Goal: Task Accomplishment & Management: Use online tool/utility

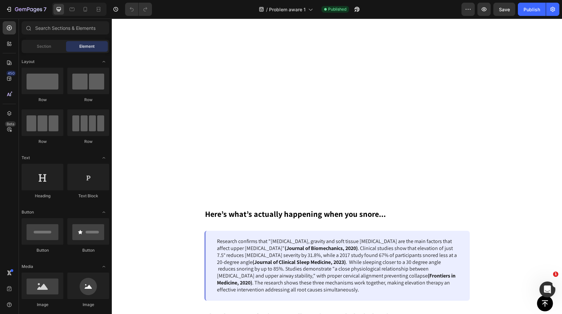
scroll to position [398, 0]
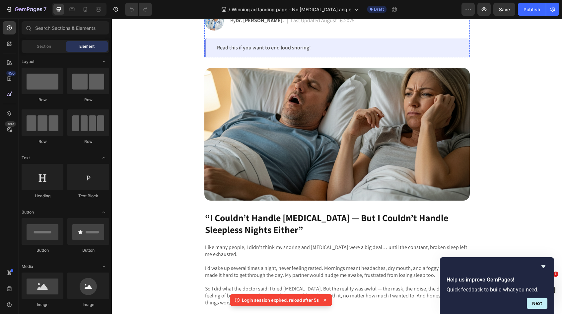
scroll to position [155, 0]
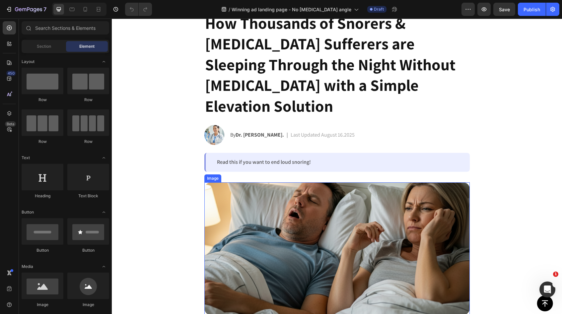
scroll to position [39, 0]
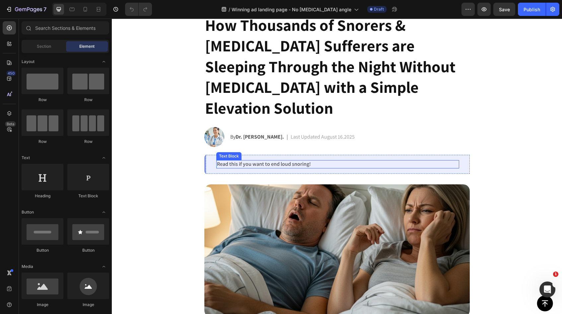
click at [298, 161] on p "Read this if you want to end loud snoring!" at bounding box center [338, 164] width 242 height 7
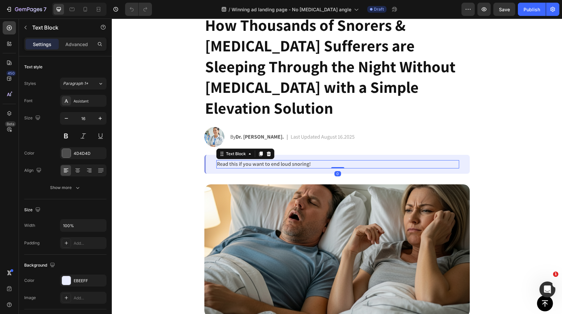
click at [298, 161] on p "Read this if you want to end loud snoring!" at bounding box center [338, 164] width 242 height 7
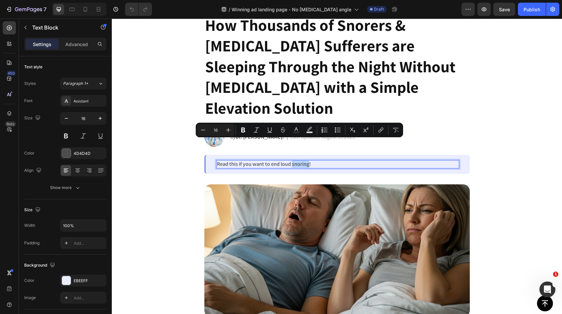
click at [299, 161] on p "Read this if you want to end loud snoring!" at bounding box center [338, 164] width 242 height 7
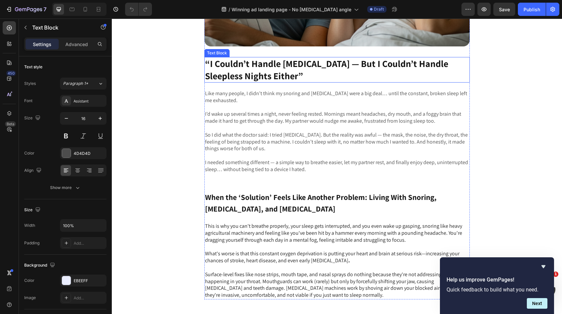
scroll to position [290, 0]
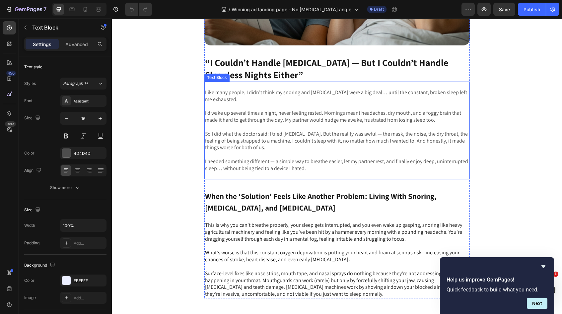
click at [302, 154] on p at bounding box center [337, 154] width 264 height 7
click at [304, 168] on p "I needed something different — a simple way to breathe easier, let my partner r…" at bounding box center [337, 165] width 264 height 14
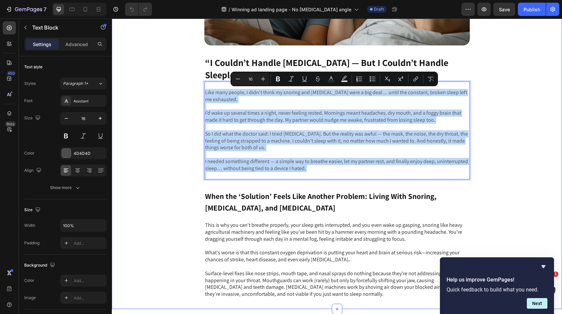
drag, startPoint x: 304, startPoint y: 168, endPoint x: 194, endPoint y: 91, distance: 135.0
click at [194, 91] on div "Image “I Couldn’t Handle CPAP — But I Couldn’t Handle Sleepless Nights Either” …" at bounding box center [337, 106] width 450 height 386
copy div "Like many people, I didn’t think my snoring and sleep apnea were a big deal… un…"
click at [506, 84] on div "Image “I Couldn’t Handle CPAP — But I Couldn’t Handle Sleepless Nights Either” …" at bounding box center [337, 106] width 450 height 386
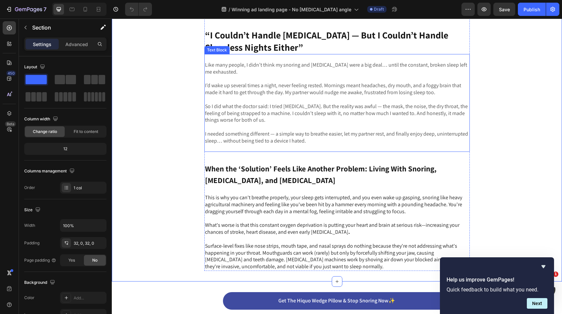
scroll to position [319, 0]
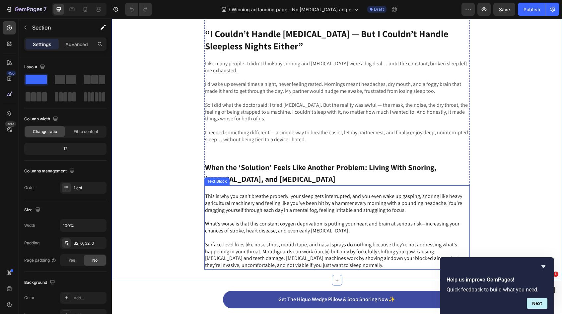
click at [354, 232] on p "What's worse is that this constant oxygen deprivation is putting your heart and…" at bounding box center [337, 228] width 264 height 14
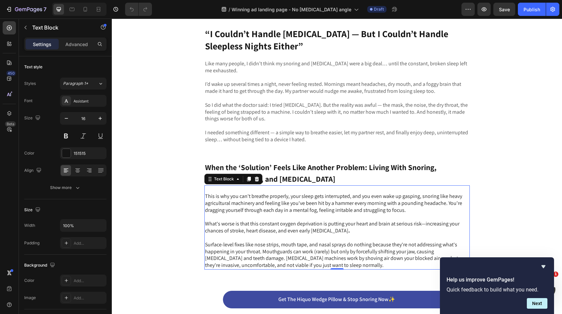
scroll to position [320, 0]
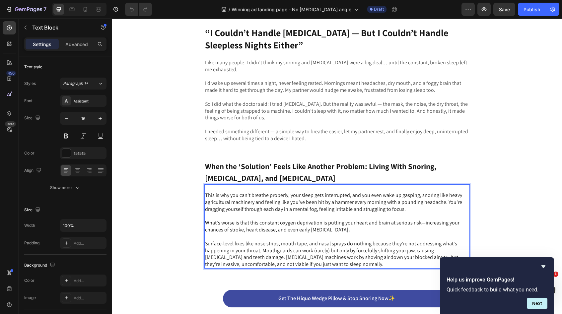
click at [303, 266] on p "Surface-level fixes like nose strips, mouth tape, and nasal sprays do nothing b…" at bounding box center [337, 255] width 264 height 28
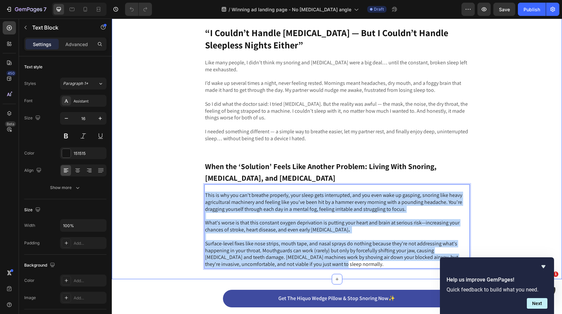
drag, startPoint x: 303, startPoint y: 266, endPoint x: 200, endPoint y: 197, distance: 124.2
click at [200, 197] on div "Image “I Couldn’t Handle CPAP — But I Couldn’t Handle Sleepless Nights Either” …" at bounding box center [337, 76] width 450 height 386
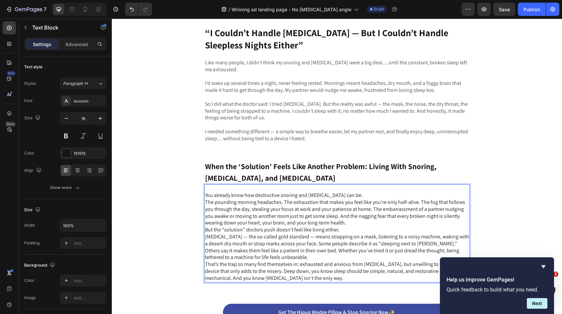
click at [206, 202] on p "You already know how destructive snoring and sleep apnea can be. The pounding m…" at bounding box center [337, 209] width 264 height 35
click at [306, 203] on p "You already know how destructive snoring and sleep apnea can be. The pounding m…" at bounding box center [337, 209] width 264 height 35
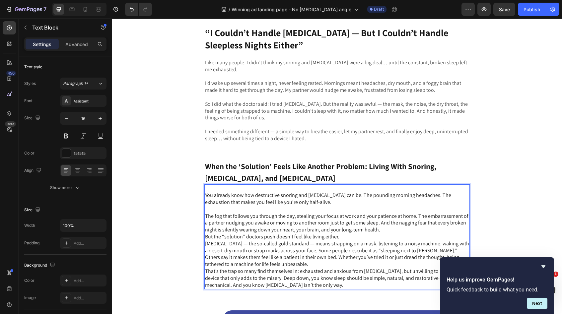
click at [379, 223] on p "The fog that follows you through the day, stealing your focus at work and your …" at bounding box center [337, 223] width 264 height 21
click at [380, 223] on p "The fog that follows you through the day, stealing your focus at work and your …" at bounding box center [337, 223] width 264 height 21
click at [384, 224] on p "The fog that follows you through the day, stealing your focus at work and your …" at bounding box center [337, 223] width 264 height 21
click at [381, 231] on p "The fog that follows you through the day, stealing your focus at work and your …" at bounding box center [337, 223] width 264 height 21
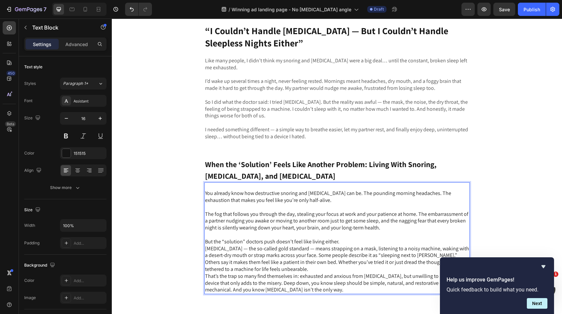
scroll to position [324, 0]
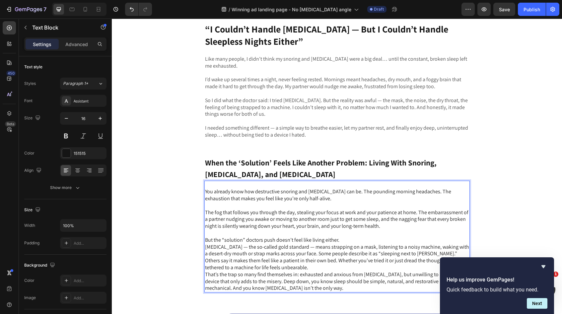
click at [339, 241] on p "But the “solution” doctors push doesn’t feel like living either. CPAP — the so-…" at bounding box center [337, 254] width 264 height 35
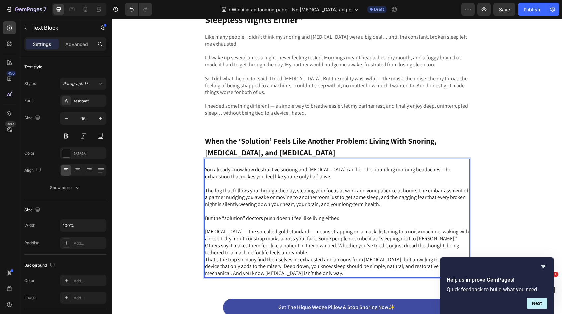
scroll to position [350, 0]
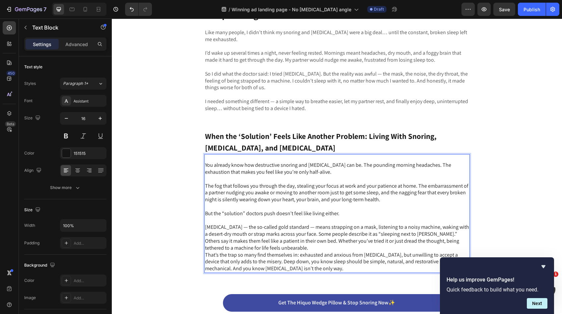
click at [292, 235] on p "⁠⁠⁠⁠⁠⁠⁠ CPAP — the so-called gold standard — means strapping on a mask, listeni…" at bounding box center [337, 234] width 264 height 35
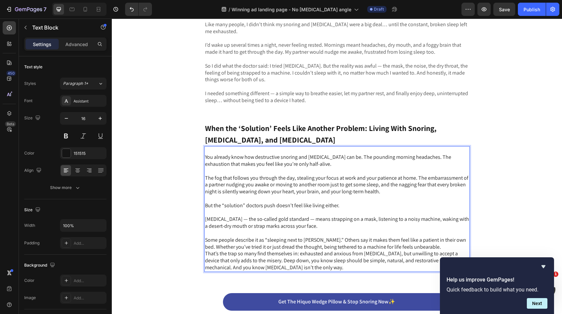
scroll to position [359, 0]
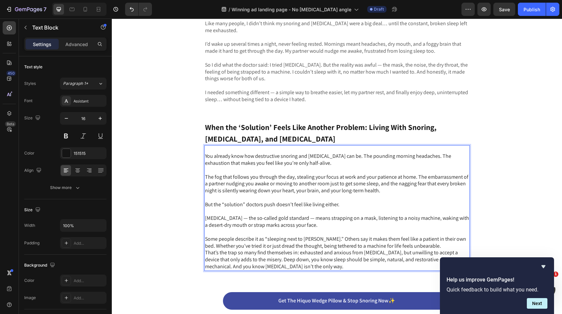
click at [431, 247] on p "Some people describe it as “sleeping next to Darth Vader.” Others say it makes …" at bounding box center [337, 243] width 264 height 14
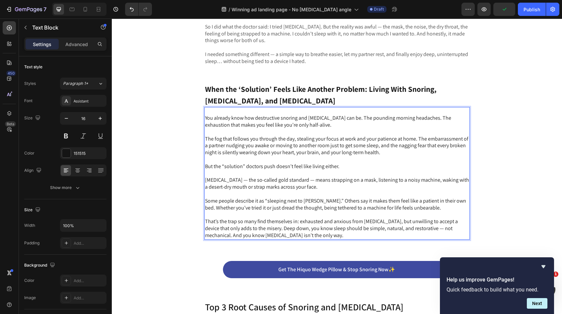
scroll to position [399, 0]
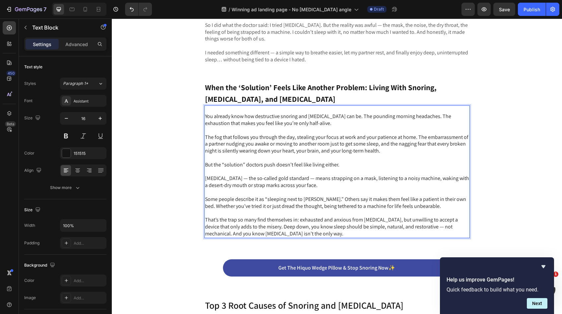
click at [266, 229] on p "That’s the trap so many find themselves in: exhausted and anxious from sleep ap…" at bounding box center [337, 227] width 264 height 21
click at [267, 227] on p "That’s the trap so many find themselves in: exhausted and anxious from sleep ap…" at bounding box center [337, 227] width 264 height 21
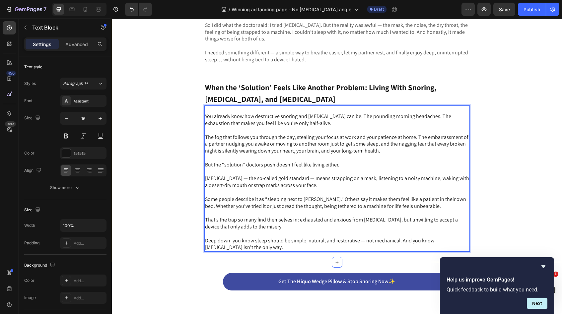
click at [487, 186] on div "Image “I Couldn’t Handle CPAP — But I Couldn’t Handle Sleepless Nights Either” …" at bounding box center [337, 28] width 450 height 448
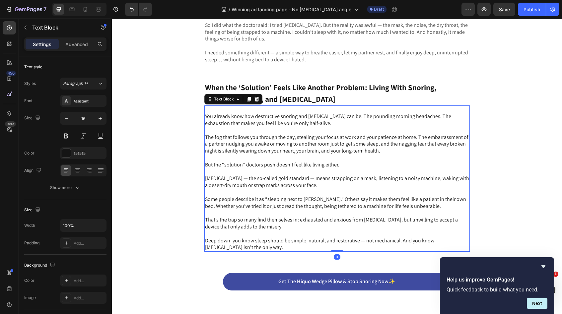
click at [208, 242] on p "Deep down, you know sleep should be simple, natural, and restorative — not mech…" at bounding box center [337, 245] width 264 height 14
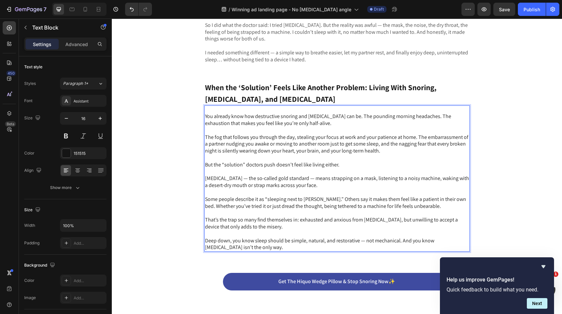
click at [206, 242] on p "Deep down, you know sleep should be simple, natural, and restorative — not mech…" at bounding box center [337, 245] width 264 height 14
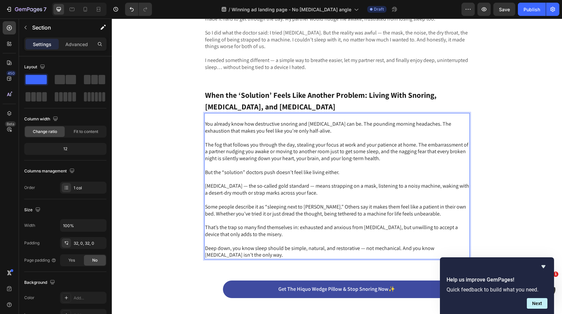
click at [178, 181] on div "Image “I Couldn’t Handle CPAP — But I Couldn’t Handle Sleepless Nights Either” …" at bounding box center [337, 35] width 450 height 448
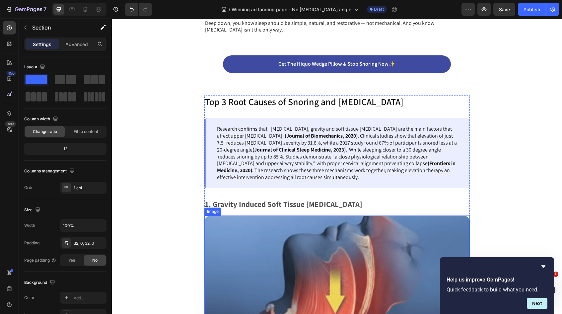
scroll to position [655, 0]
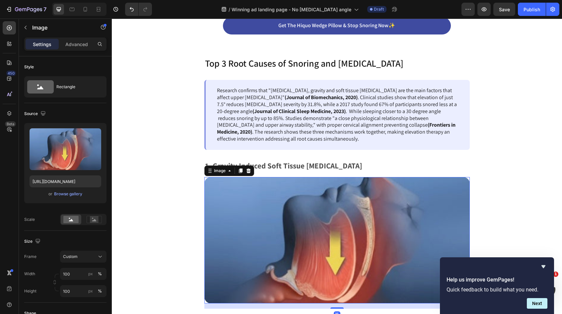
click at [313, 222] on img at bounding box center [337, 240] width 266 height 126
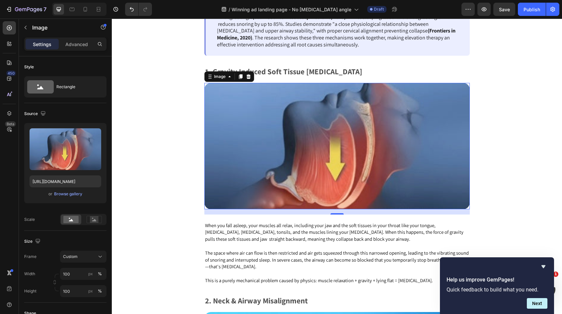
scroll to position [736, 0]
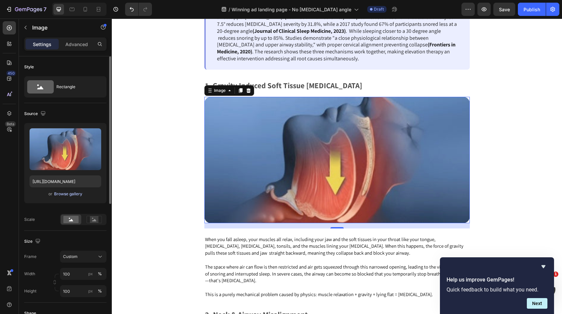
click at [77, 193] on div "Browse gallery" at bounding box center [68, 194] width 28 height 6
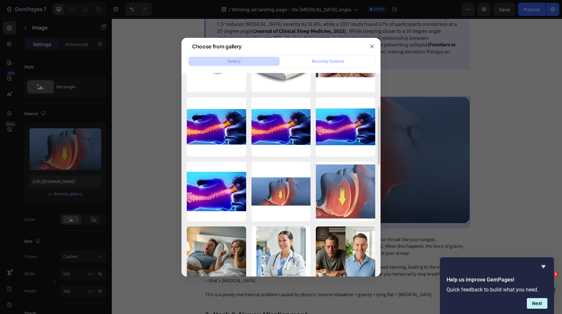
scroll to position [202, 0]
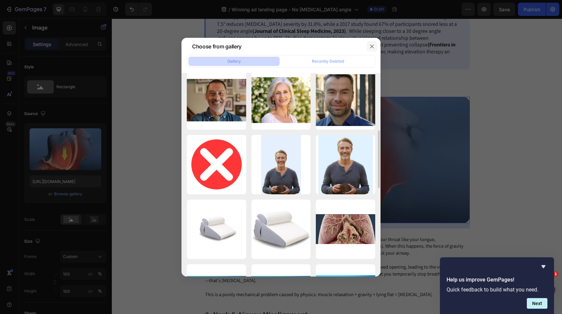
click at [367, 44] on button "button" at bounding box center [372, 46] width 11 height 11
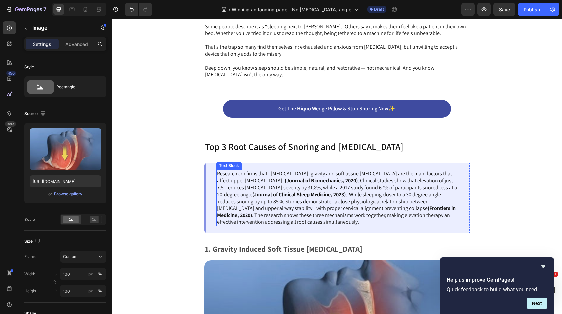
scroll to position [622, 0]
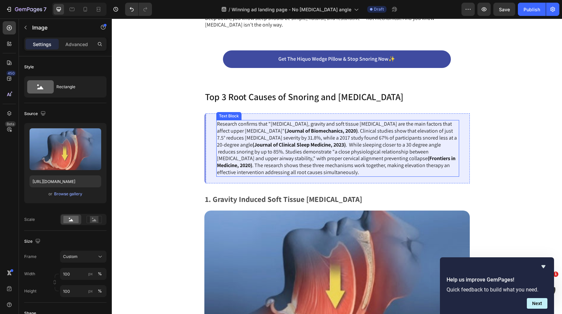
click at [309, 171] on p "Research confirms that "[MEDICAL_DATA], gravity and soft tissue [MEDICAL_DATA] …" at bounding box center [338, 148] width 242 height 55
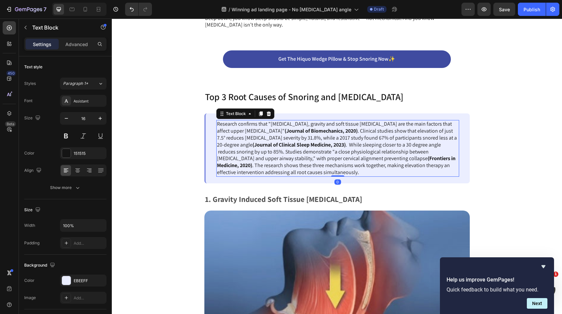
click at [311, 175] on p "Research confirms that "[MEDICAL_DATA], gravity and soft tissue [MEDICAL_DATA] …" at bounding box center [338, 148] width 242 height 55
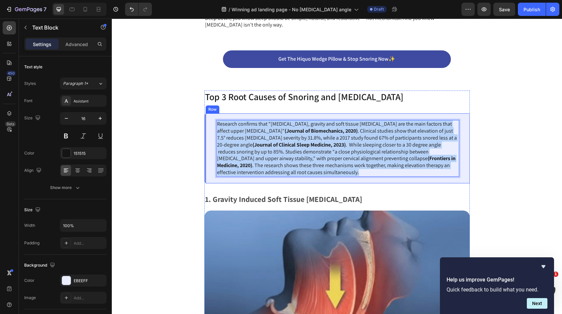
drag, startPoint x: 311, startPoint y: 175, endPoint x: 216, endPoint y: 126, distance: 107.0
click at [216, 126] on div "Research confirms that "[MEDICAL_DATA], gravity and soft tissue [MEDICAL_DATA] …" at bounding box center [337, 149] width 266 height 70
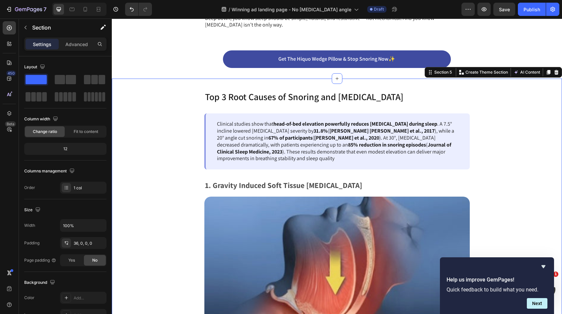
click at [504, 152] on div "Top 3 Root Causes of Snoring and Sleep Apnea Text Block Clinical studies show t…" at bounding box center [337, 245] width 450 height 308
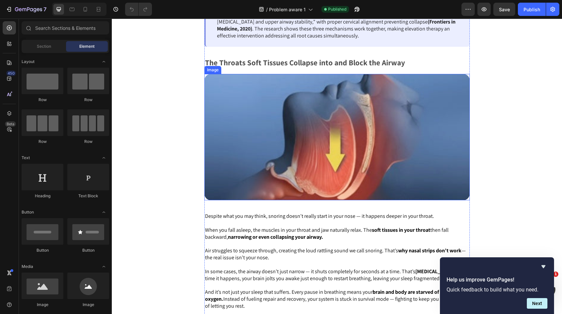
scroll to position [712, 0]
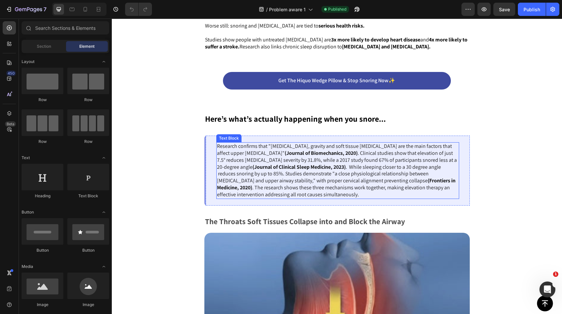
scroll to position [540, 0]
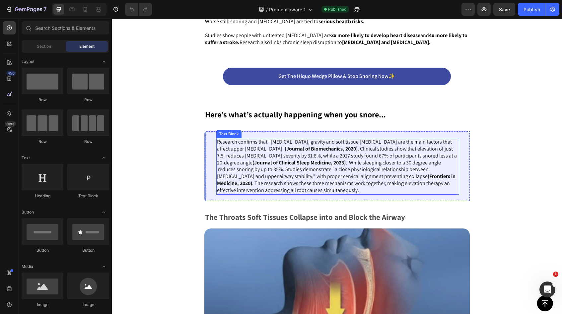
click at [316, 188] on p "Research confirms that "[MEDICAL_DATA], gravity and soft tissue [MEDICAL_DATA] …" at bounding box center [338, 166] width 242 height 55
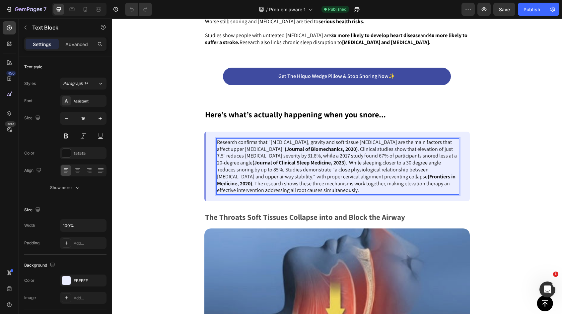
click at [311, 190] on p "Research confirms that "[MEDICAL_DATA], gravity and soft tissue [MEDICAL_DATA] …" at bounding box center [338, 166] width 242 height 55
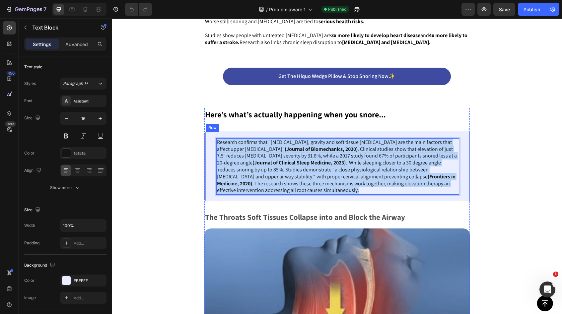
drag, startPoint x: 311, startPoint y: 190, endPoint x: 204, endPoint y: 143, distance: 116.4
click at [204, 143] on div "Research confirms that "[MEDICAL_DATA], gravity and soft tissue [MEDICAL_DATA] …" at bounding box center [337, 167] width 266 height 70
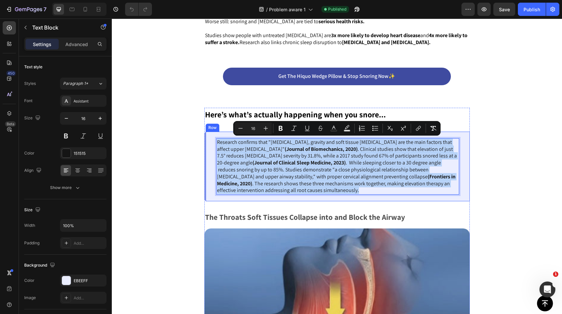
copy p "Research confirms that "[MEDICAL_DATA], gravity and soft tissue [MEDICAL_DATA] …"
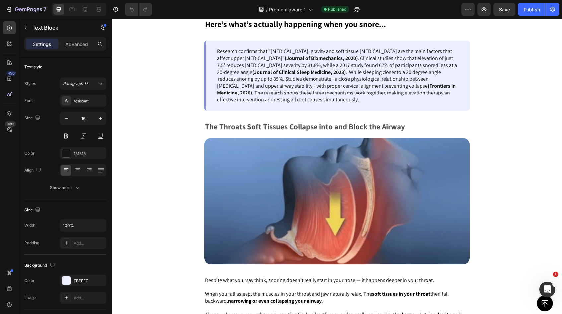
scroll to position [611, 0]
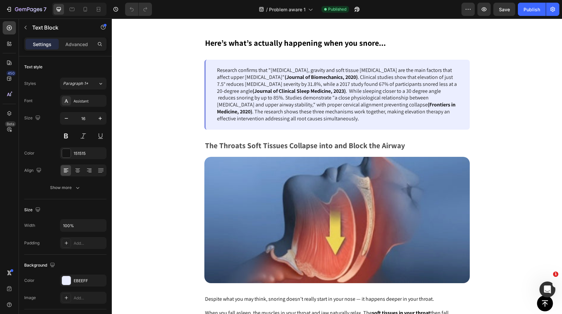
click at [326, 122] on div "Research confirms that "[MEDICAL_DATA], gravity and soft tissue [MEDICAL_DATA] …" at bounding box center [337, 94] width 243 height 56
click at [316, 122] on div "Research confirms that "[MEDICAL_DATA], gravity and soft tissue [MEDICAL_DATA] …" at bounding box center [337, 94] width 243 height 56
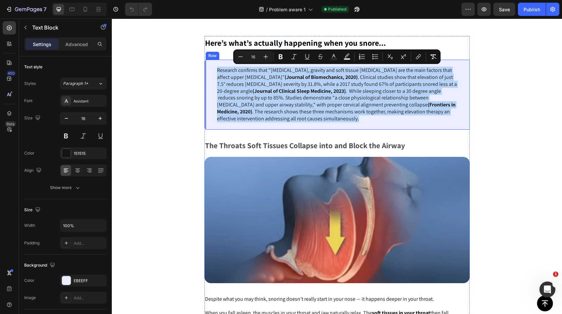
drag, startPoint x: 314, startPoint y: 121, endPoint x: 216, endPoint y: 70, distance: 110.8
click at [216, 70] on div "Research confirms that "[MEDICAL_DATA], gravity and soft tissue [MEDICAL_DATA] …" at bounding box center [337, 95] width 266 height 70
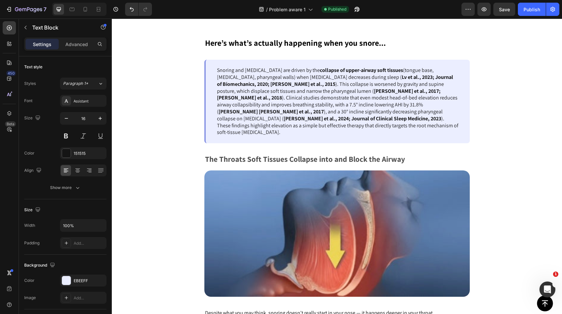
click at [325, 129] on div "Snoring and [MEDICAL_DATA] are driven by the collapse of upper-airway soft tiss…" at bounding box center [337, 101] width 243 height 70
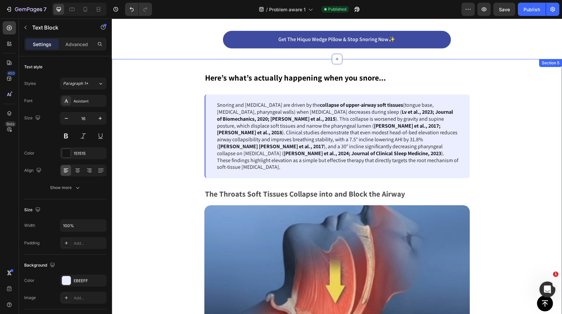
scroll to position [575, 0]
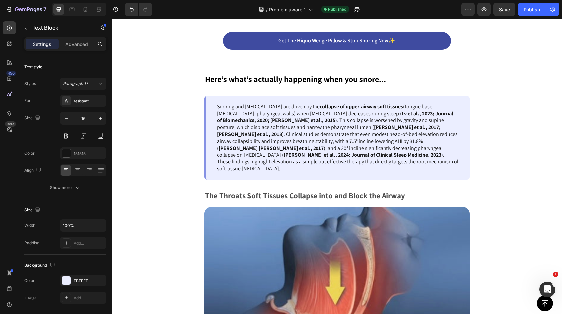
click at [326, 164] on p "Snoring and [MEDICAL_DATA] are driven by the collapse of upper-airway soft tiss…" at bounding box center [338, 138] width 242 height 69
click at [319, 162] on p "Snoring and [MEDICAL_DATA] are driven by the collapse of upper-airway soft tiss…" at bounding box center [338, 138] width 242 height 69
click at [318, 162] on p "Snoring and [MEDICAL_DATA] are driven by the collapse of upper-airway soft tiss…" at bounding box center [338, 138] width 242 height 69
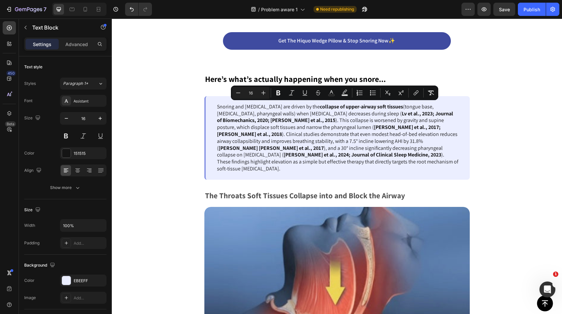
drag, startPoint x: 318, startPoint y: 162, endPoint x: 217, endPoint y: 108, distance: 114.8
click at [217, 108] on p "Snoring and [MEDICAL_DATA] are driven by the collapse of upper-airway soft tiss…" at bounding box center [338, 138] width 242 height 69
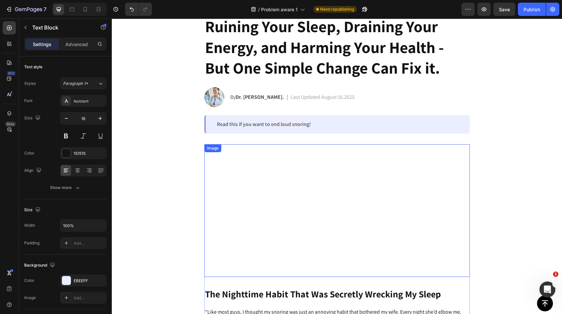
scroll to position [19, 0]
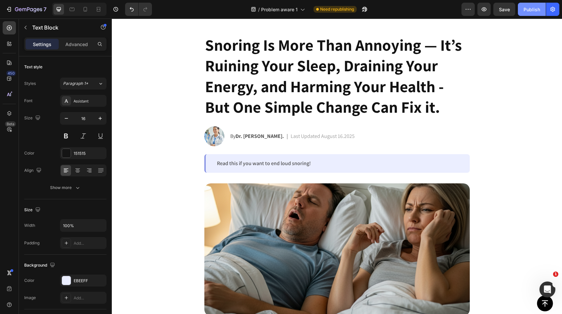
click at [527, 9] on div "Publish" at bounding box center [532, 9] width 17 height 7
